Goal: Task Accomplishment & Management: Use online tool/utility

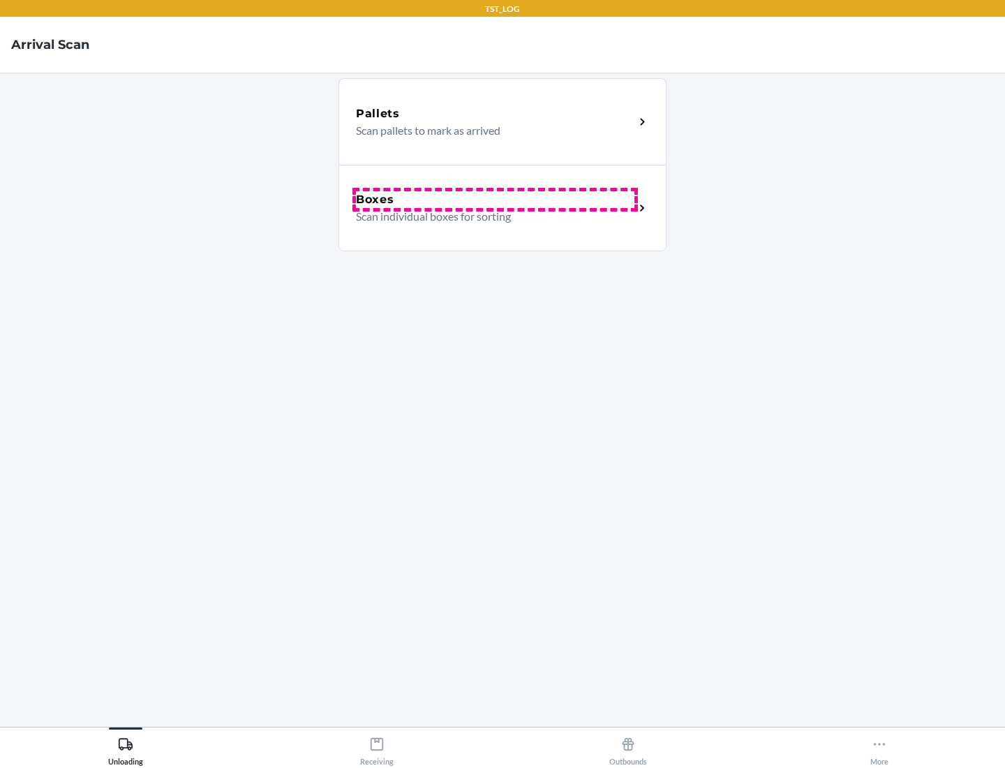
click at [495, 200] on div "Boxes" at bounding box center [495, 199] width 279 height 17
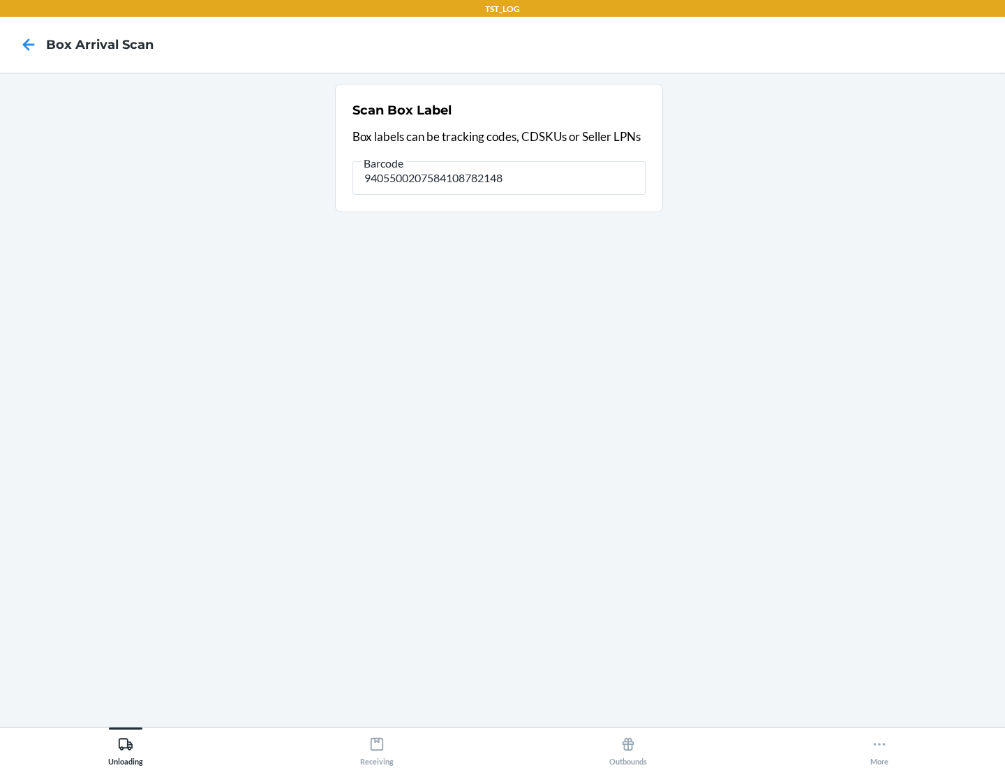
type input "9405500207584108782148"
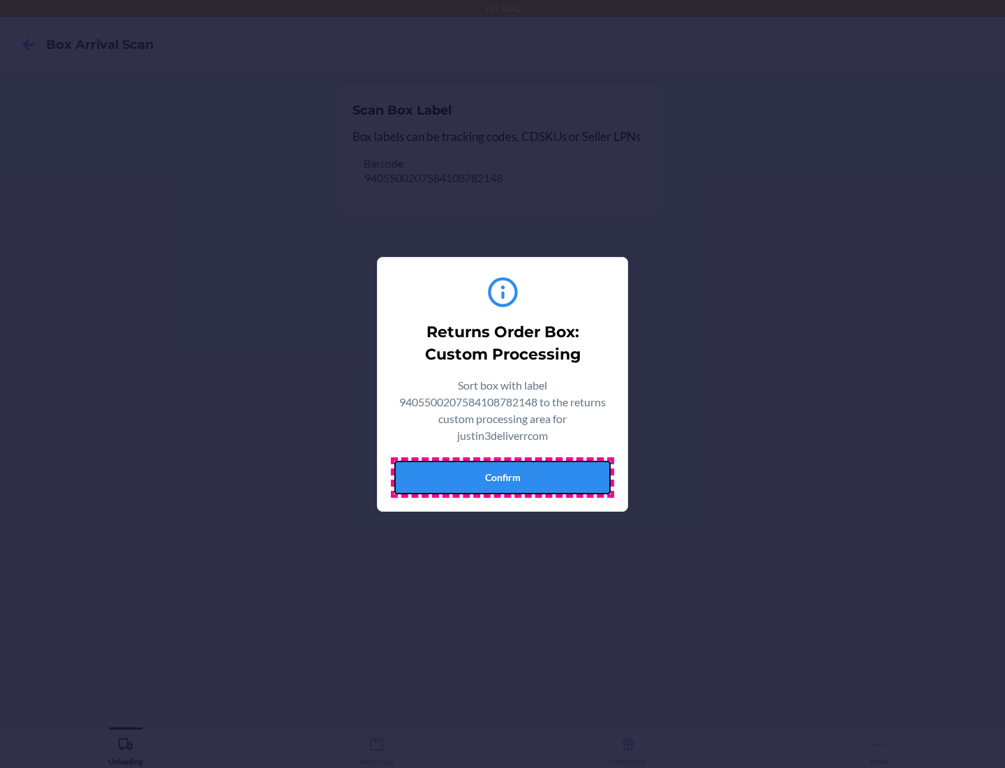
click at [503, 477] on button "Confirm" at bounding box center [502, 478] width 216 height 34
